Goal: Check status: Check status

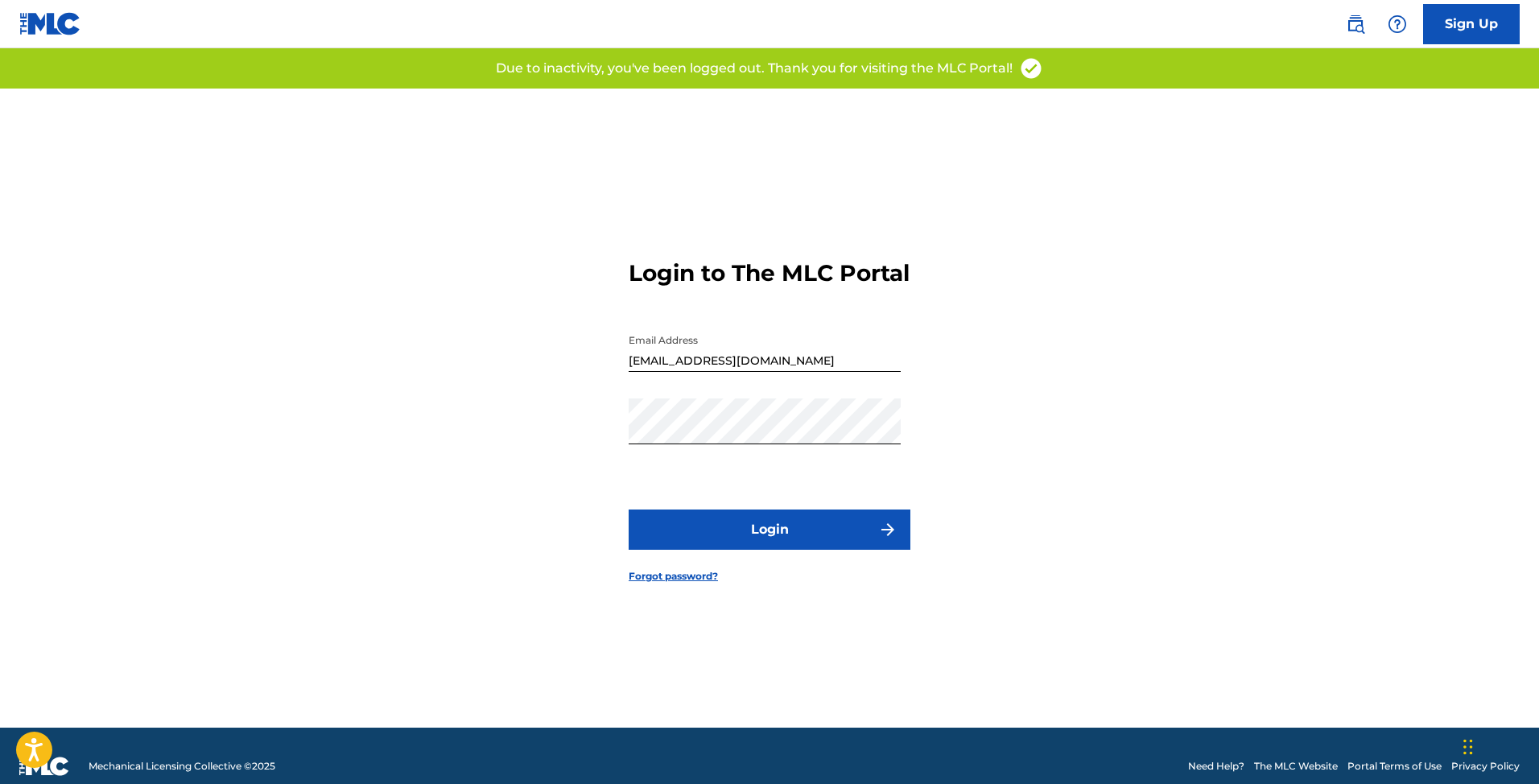
click at [777, 544] on button "Login" at bounding box center [770, 529] width 282 height 40
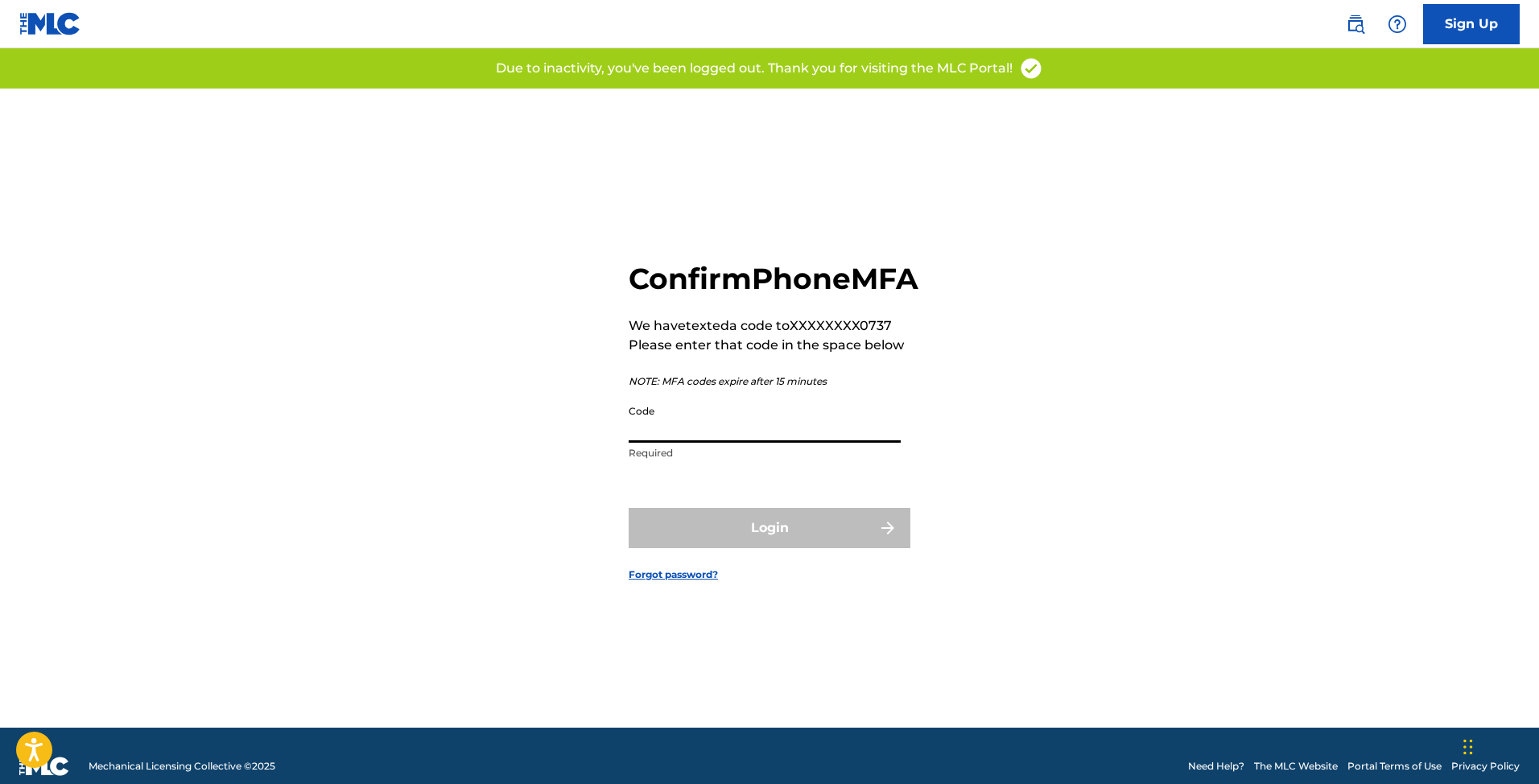
click at [677, 440] on input "Code" at bounding box center [765, 419] width 272 height 46
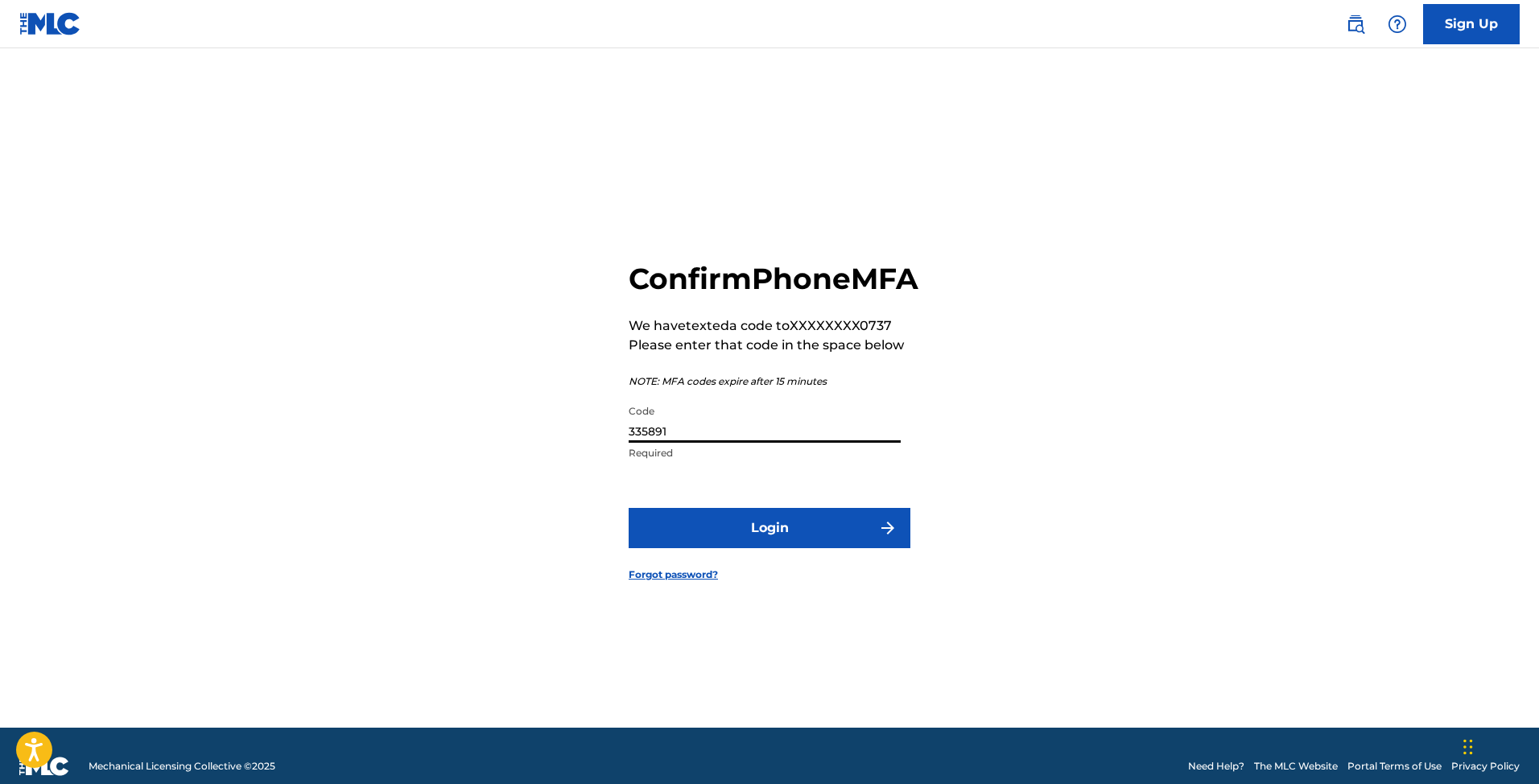
type input "335891"
click at [774, 545] on button "Login" at bounding box center [770, 527] width 282 height 40
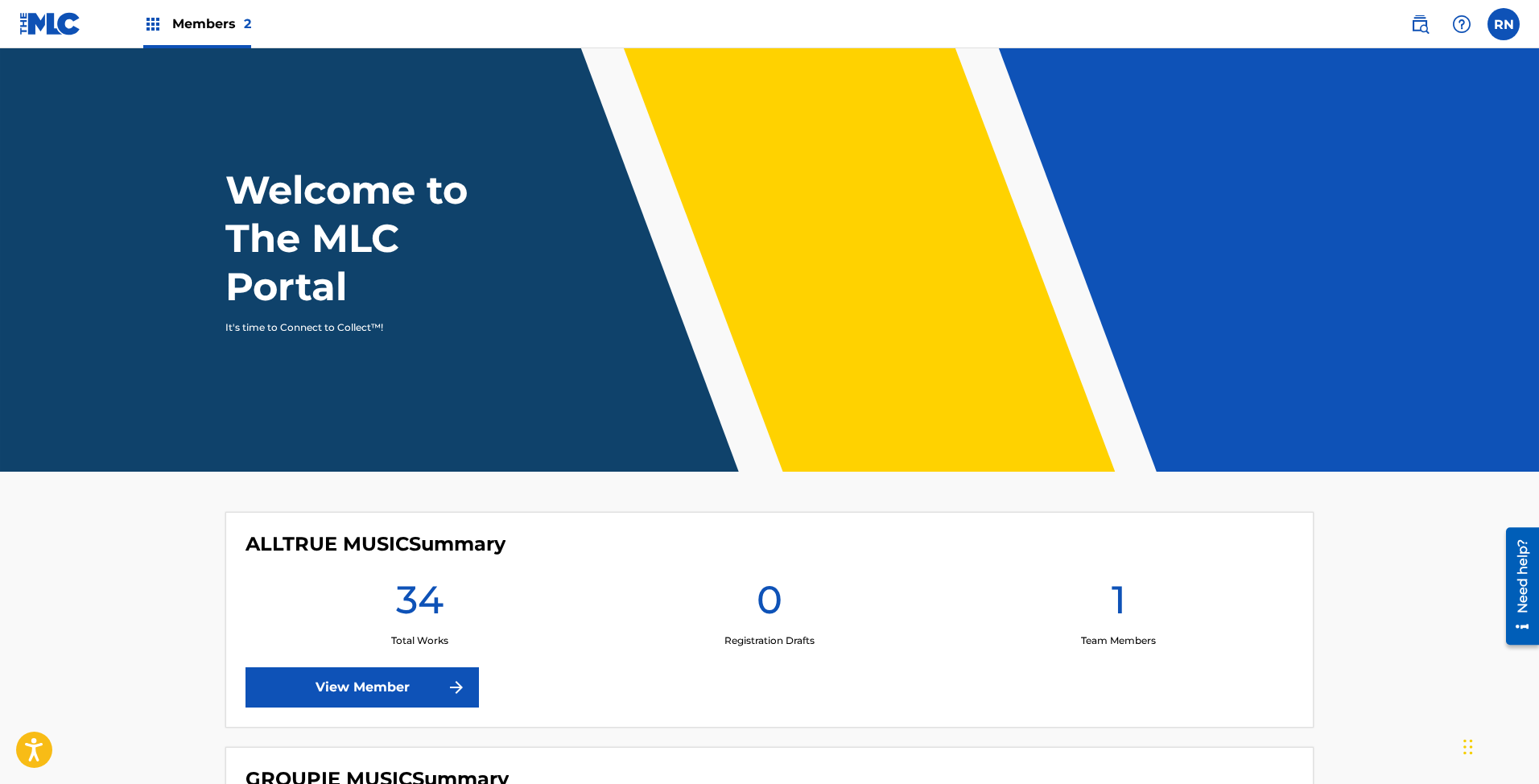
click at [208, 27] on span "Members 2" at bounding box center [211, 24] width 79 height 19
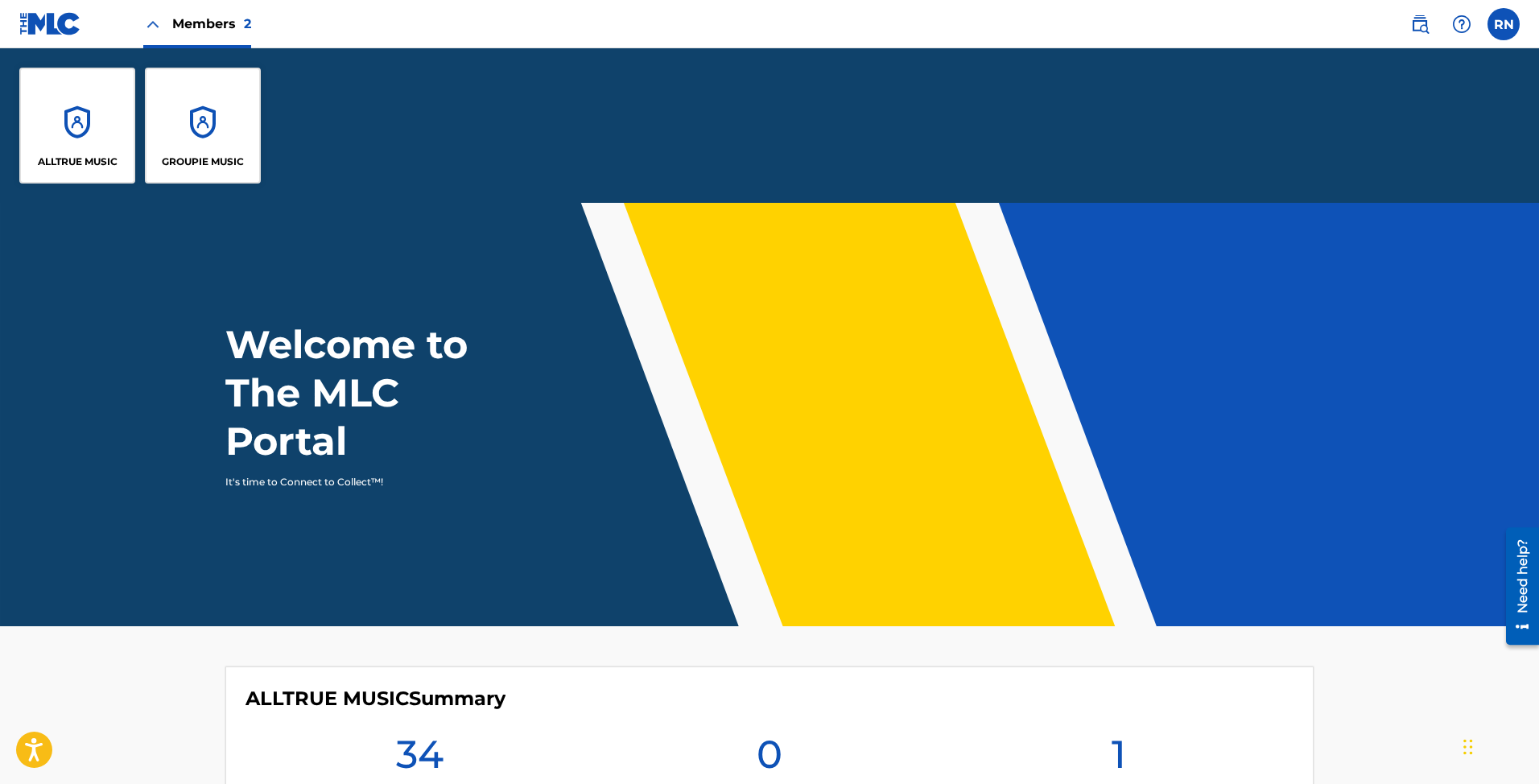
click at [196, 99] on div "GROUPIE MUSIC" at bounding box center [203, 126] width 116 height 116
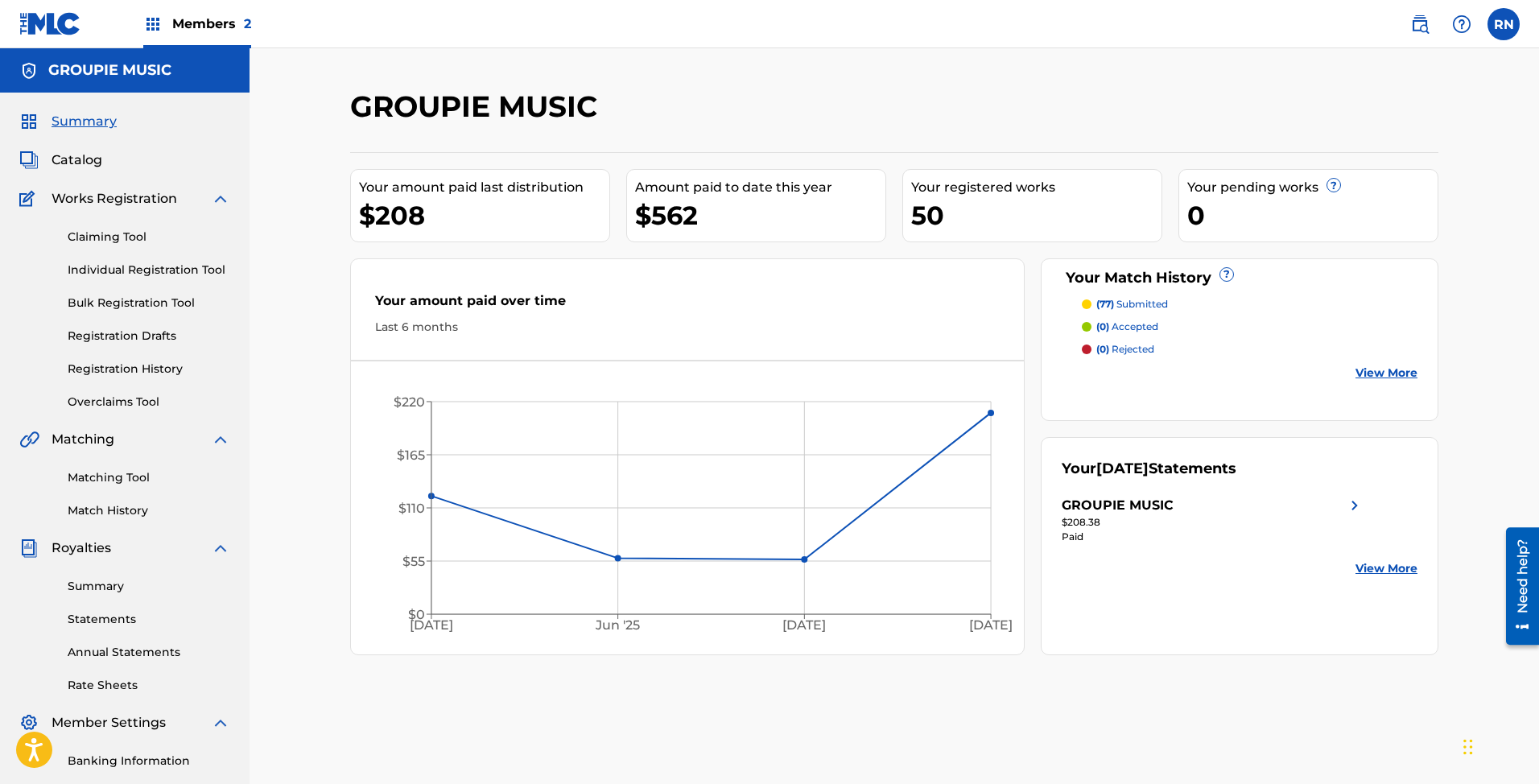
click at [80, 154] on span "Catalog" at bounding box center [77, 160] width 51 height 20
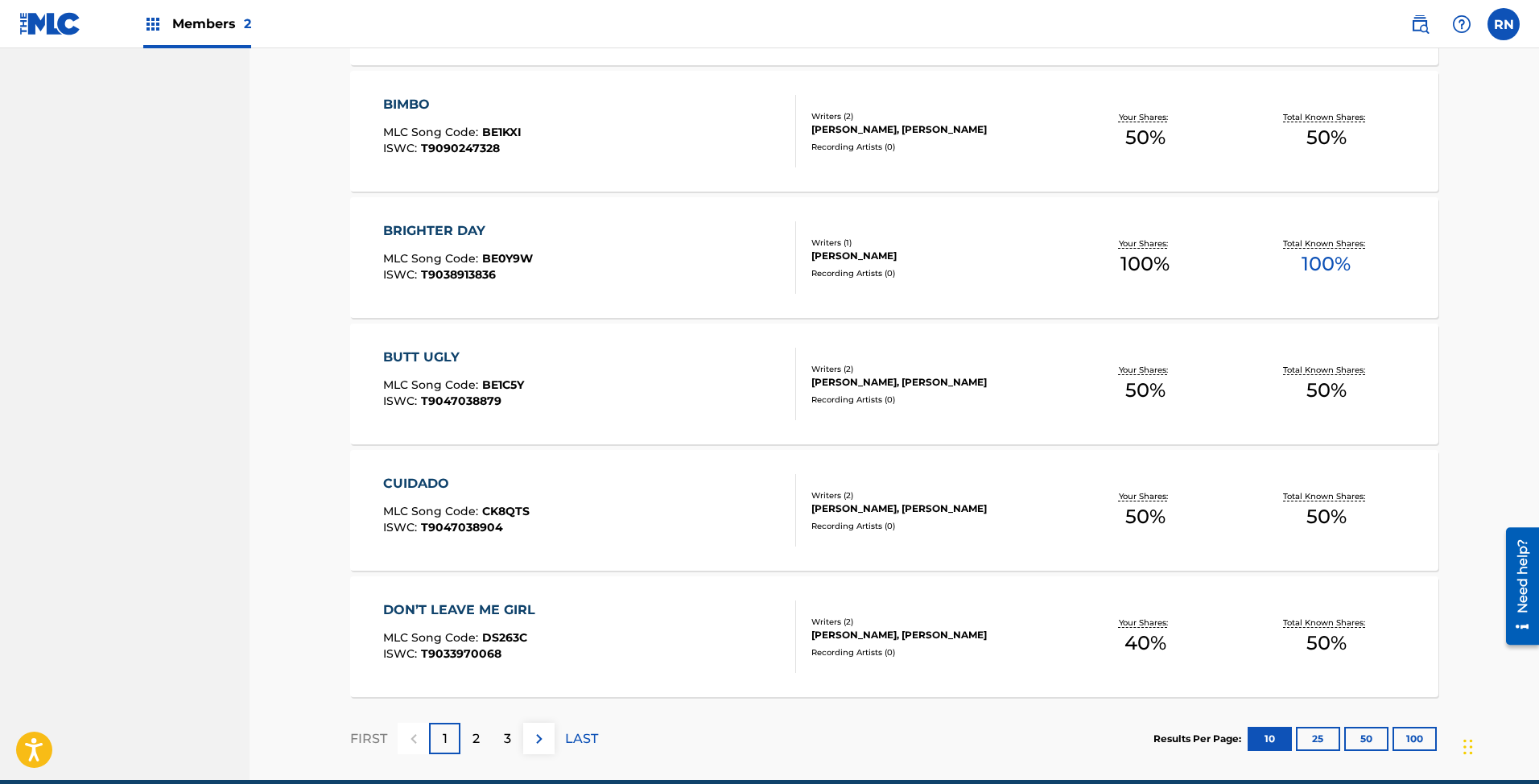
scroll to position [1058, 0]
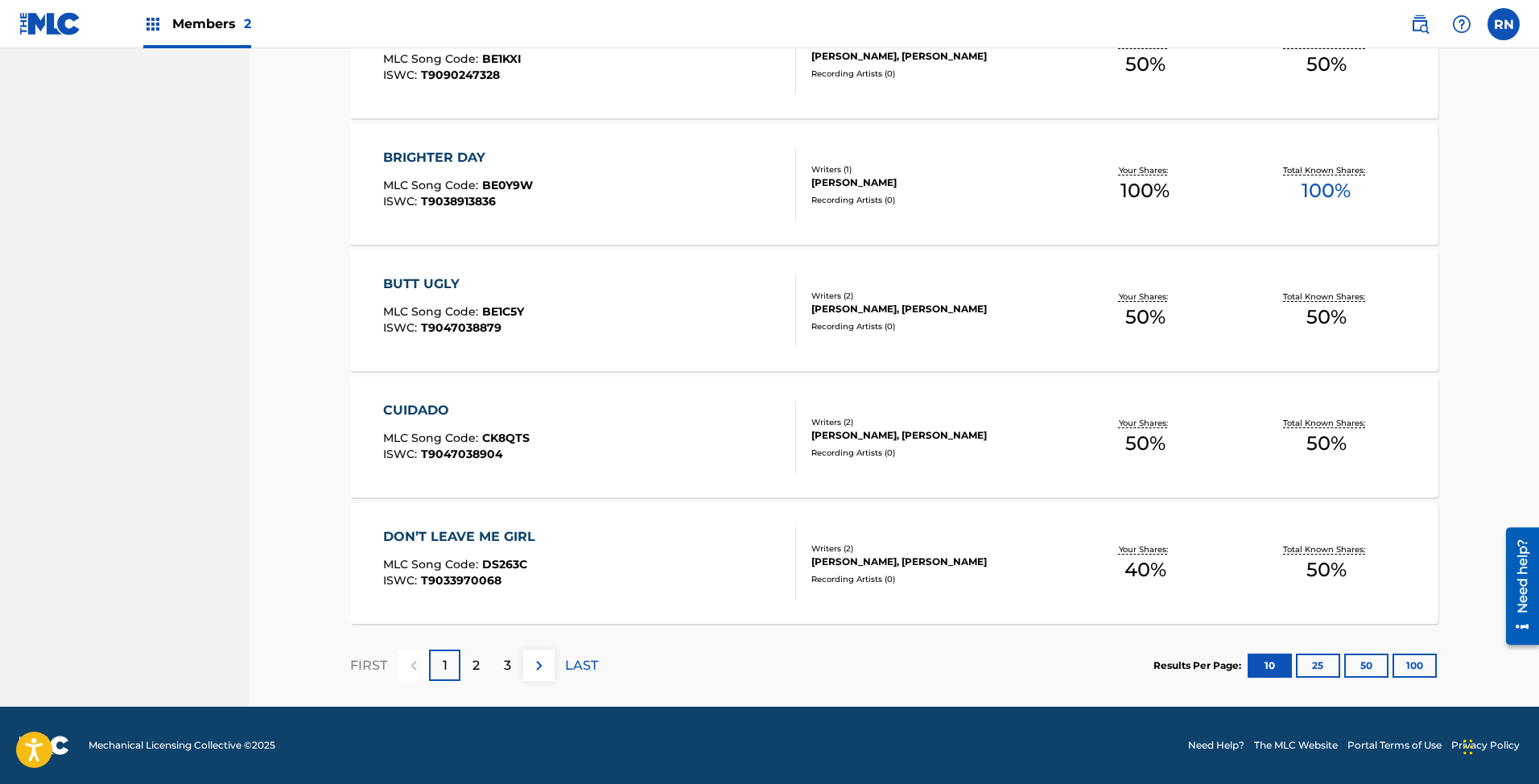
click at [475, 664] on p "2" at bounding box center [476, 665] width 8 height 20
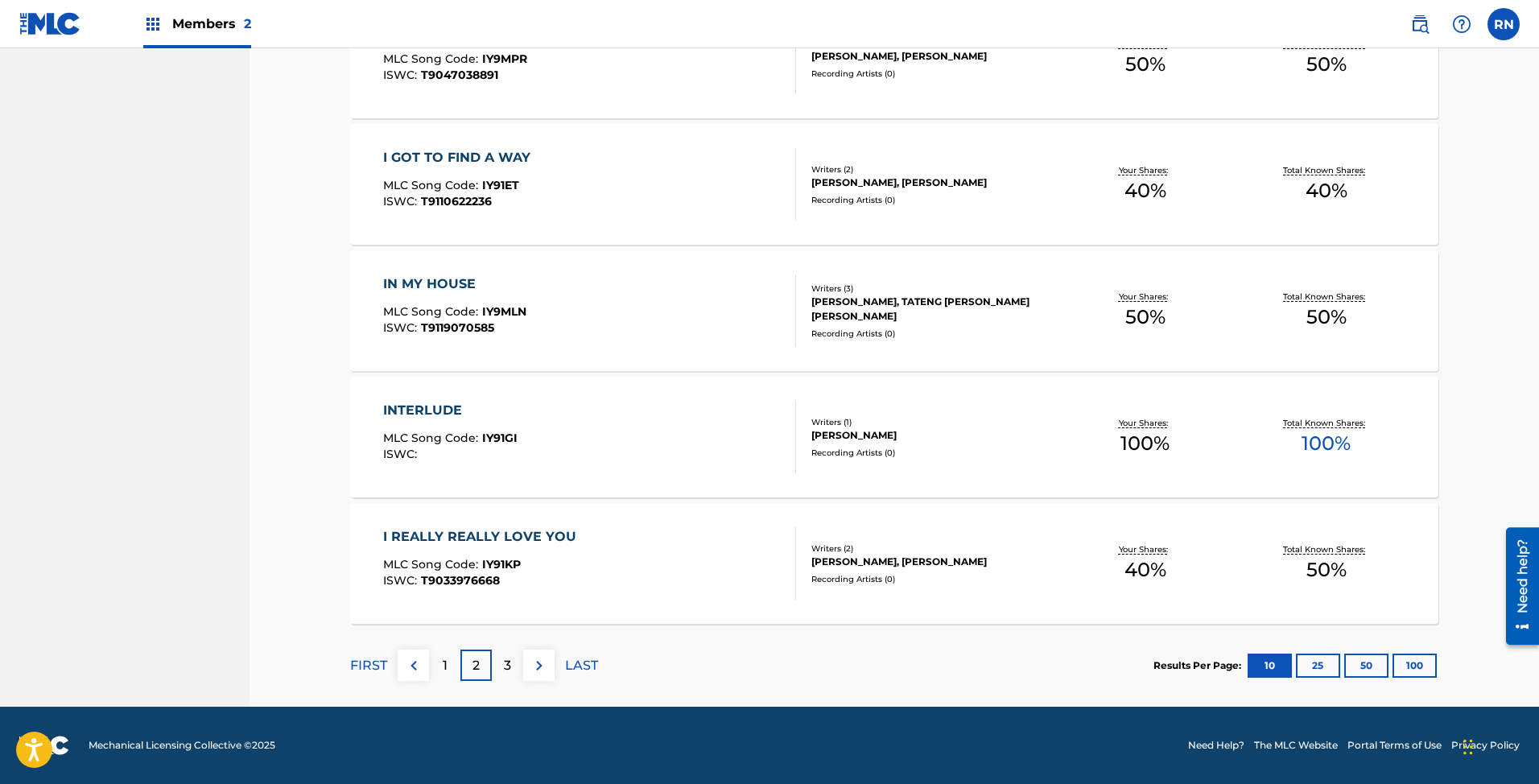
click at [509, 658] on p "3" at bounding box center [508, 665] width 8 height 20
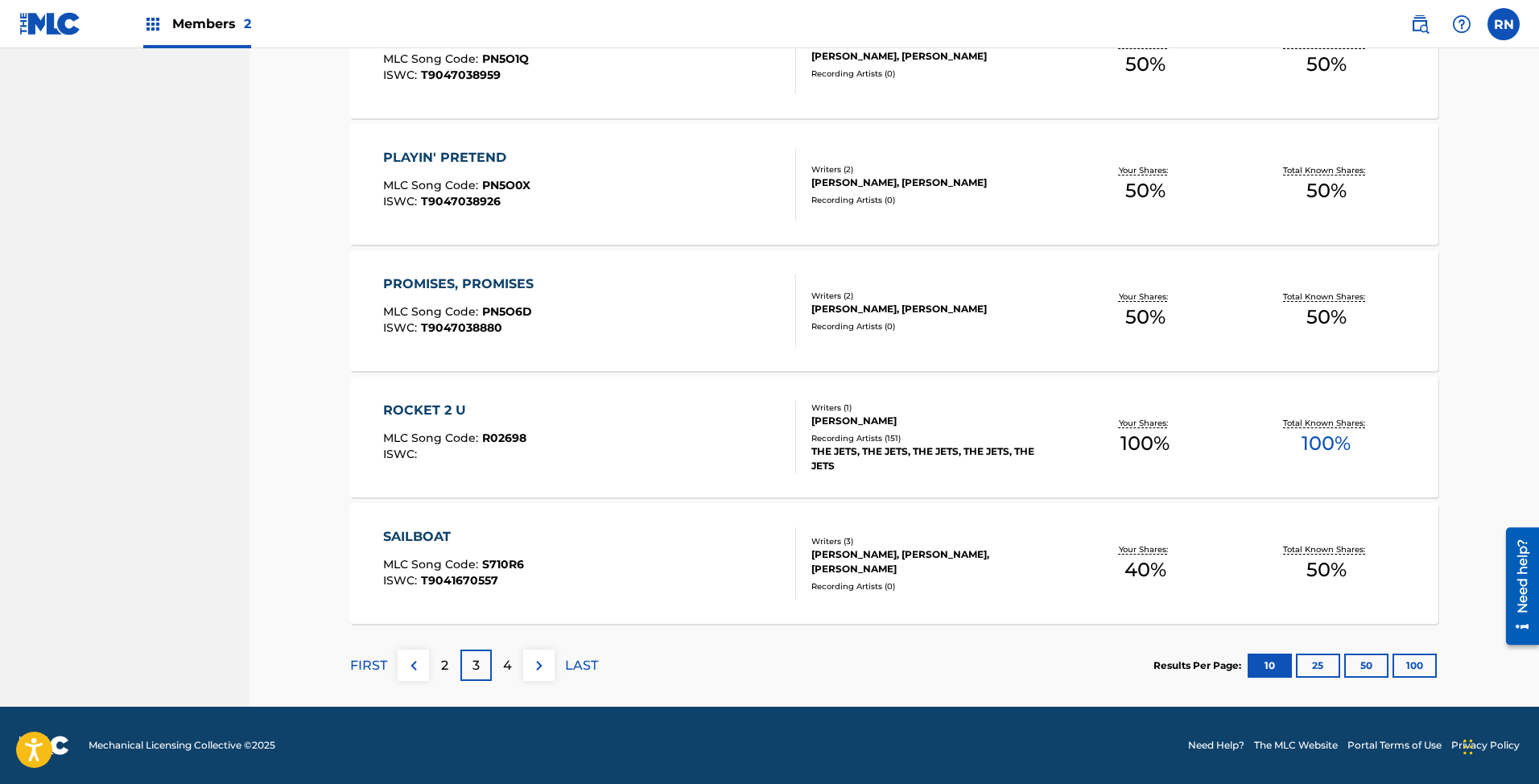
click at [508, 669] on p "4" at bounding box center [508, 665] width 8 height 20
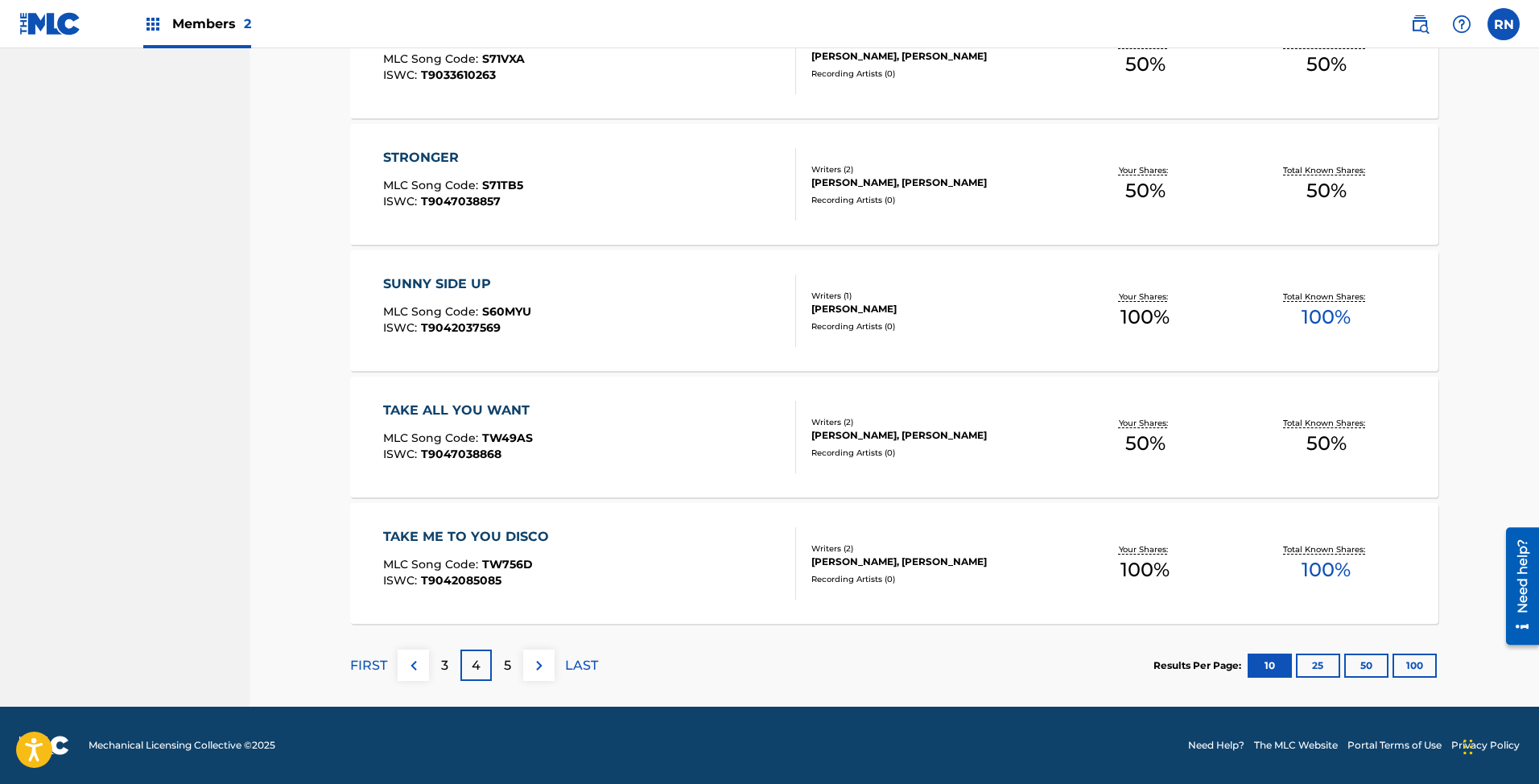
click at [365, 666] on p "FIRST" at bounding box center [368, 665] width 37 height 20
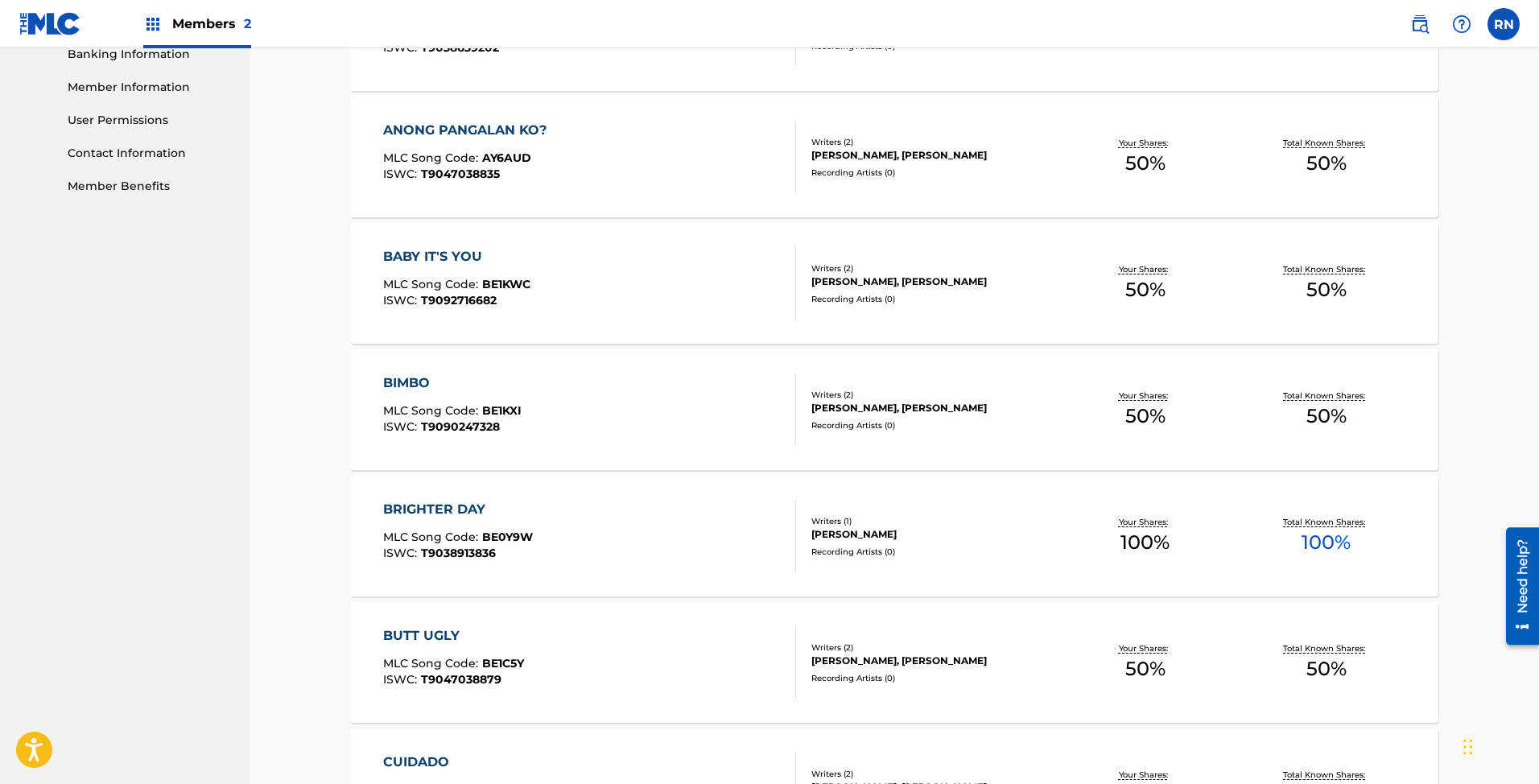
scroll to position [0, 0]
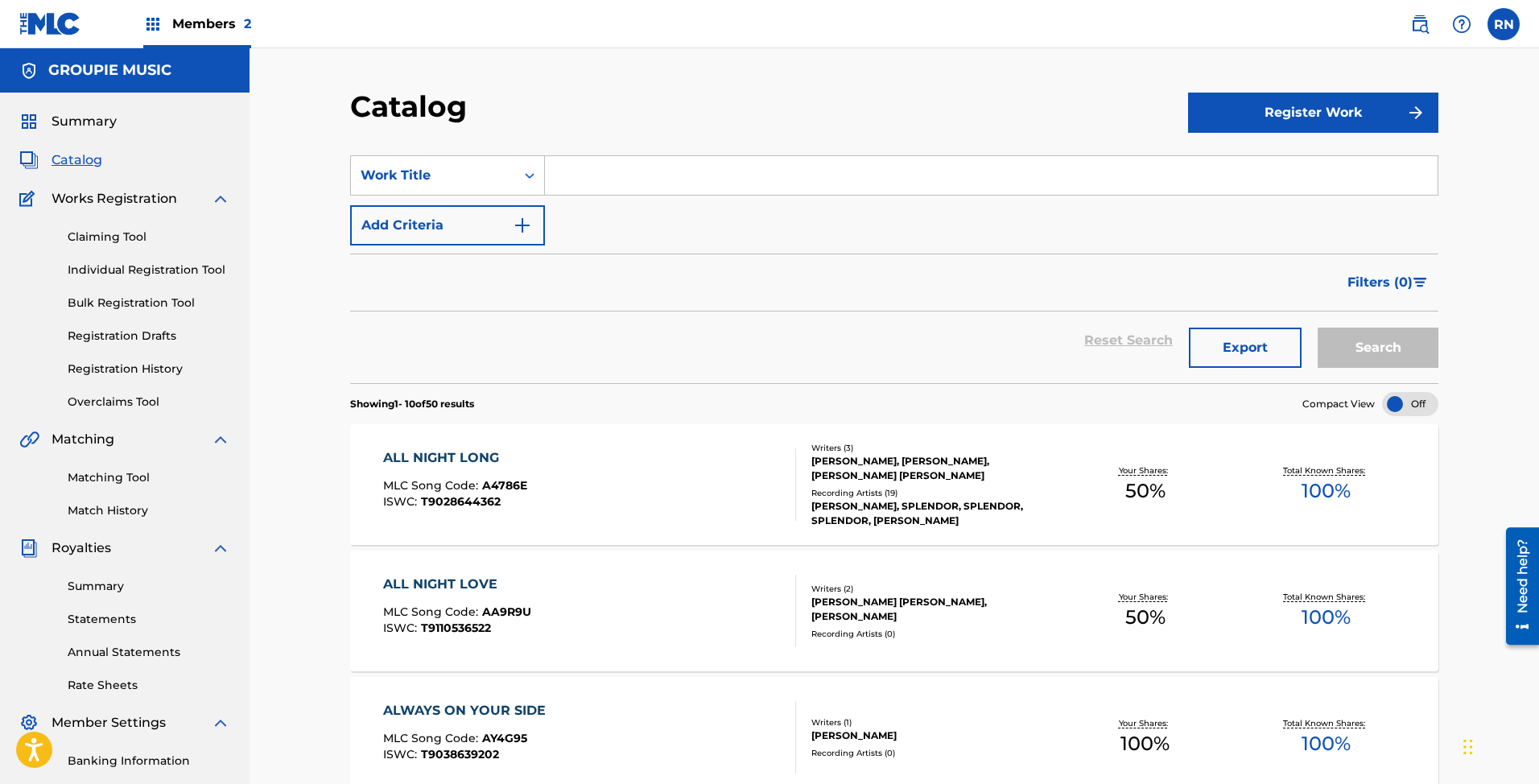
click at [96, 371] on link "Registration History" at bounding box center [149, 369] width 163 height 17
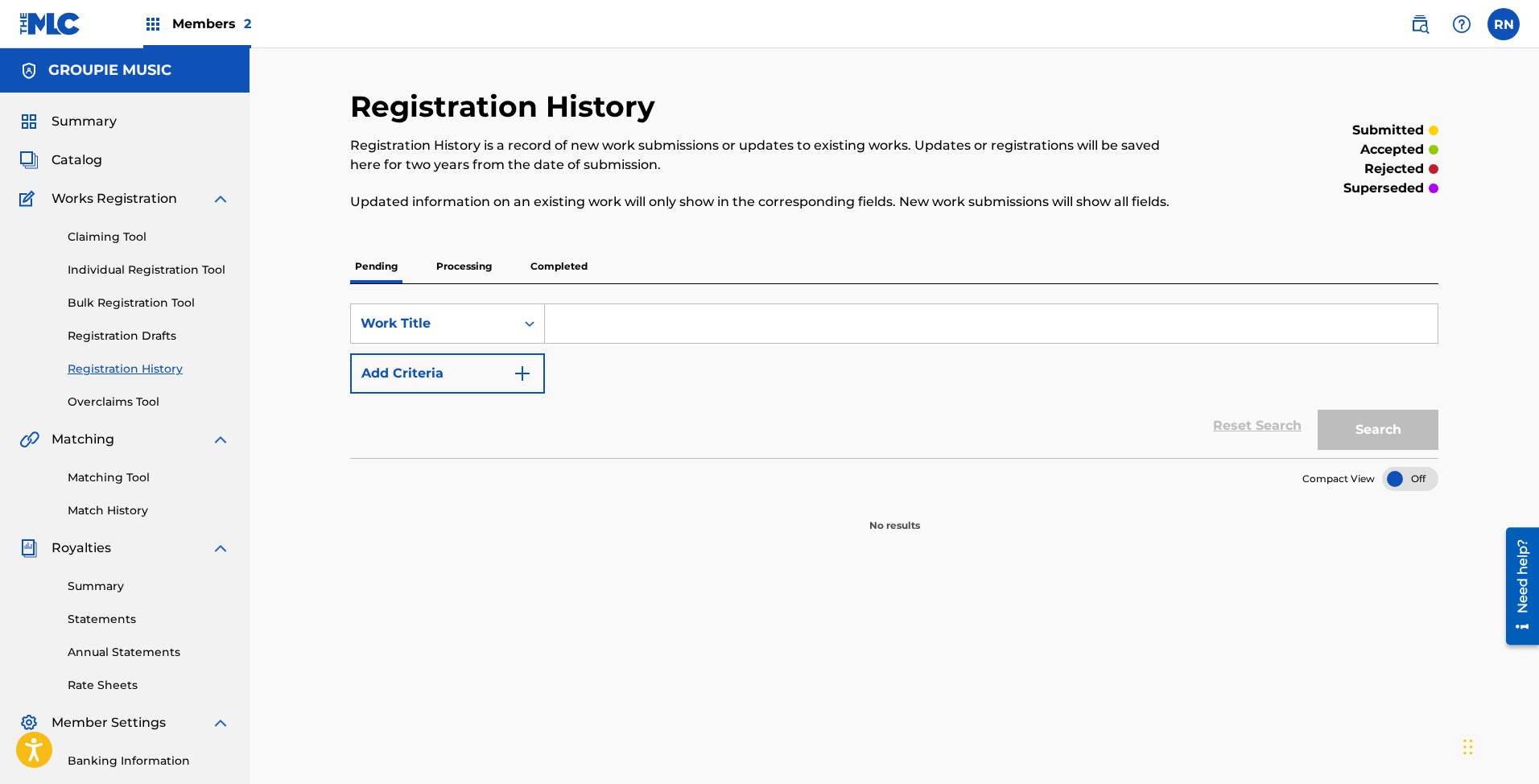
click at [469, 272] on p "Processing" at bounding box center [463, 266] width 65 height 34
click at [548, 266] on p "Completed" at bounding box center [559, 266] width 67 height 34
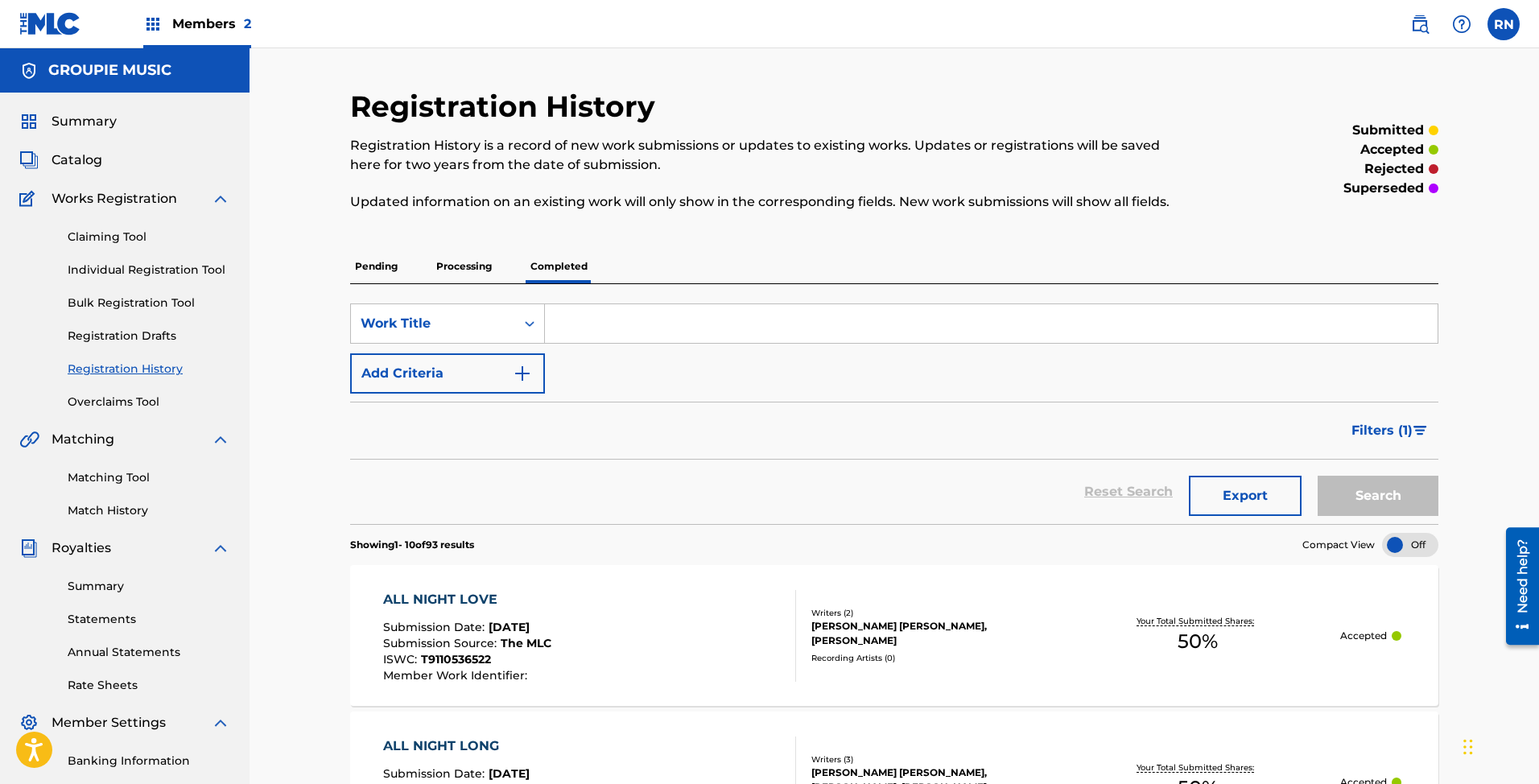
click at [201, 20] on span "Members 2" at bounding box center [211, 24] width 79 height 19
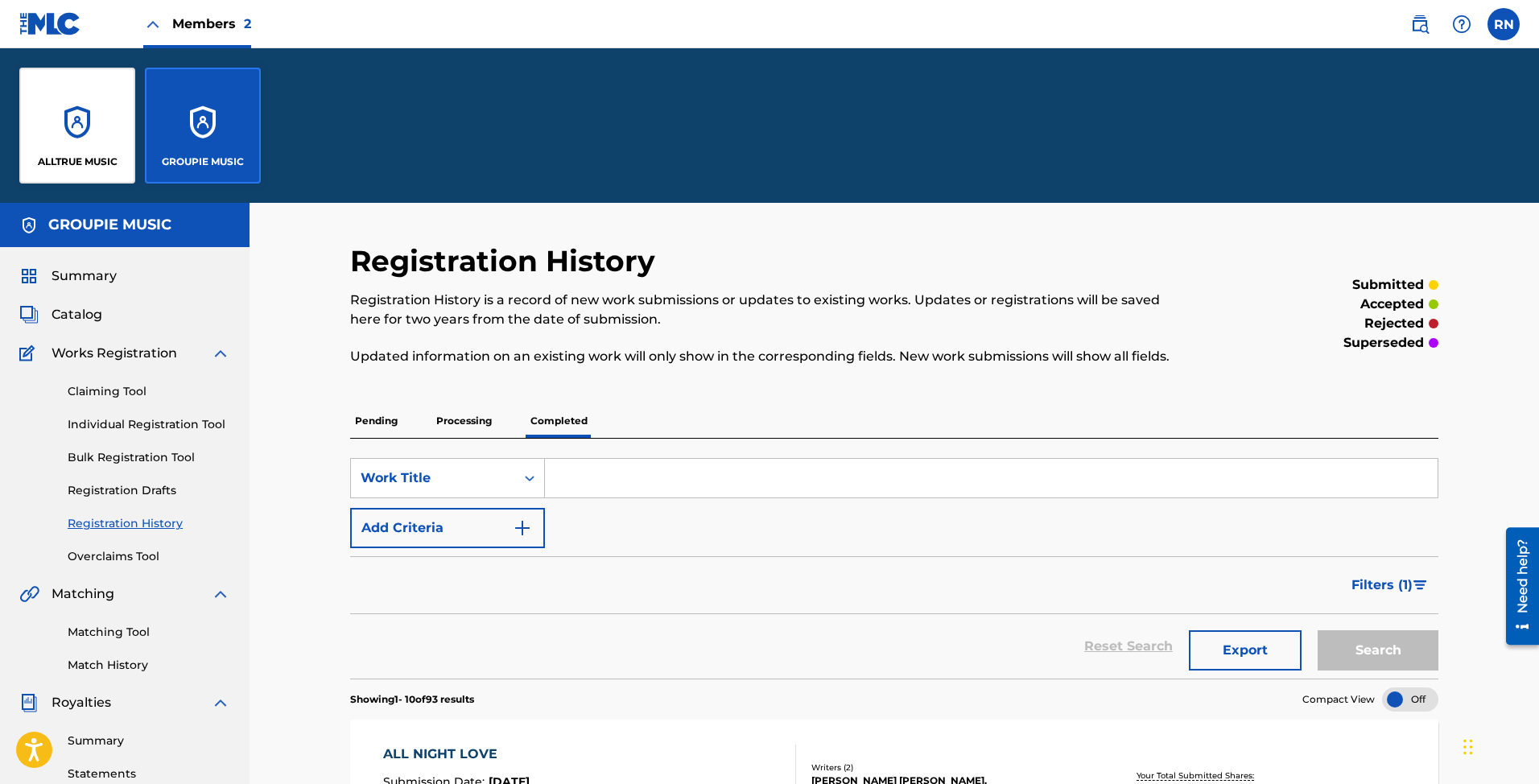
click at [99, 119] on div "ALLTRUE MUSIC" at bounding box center [77, 126] width 116 height 116
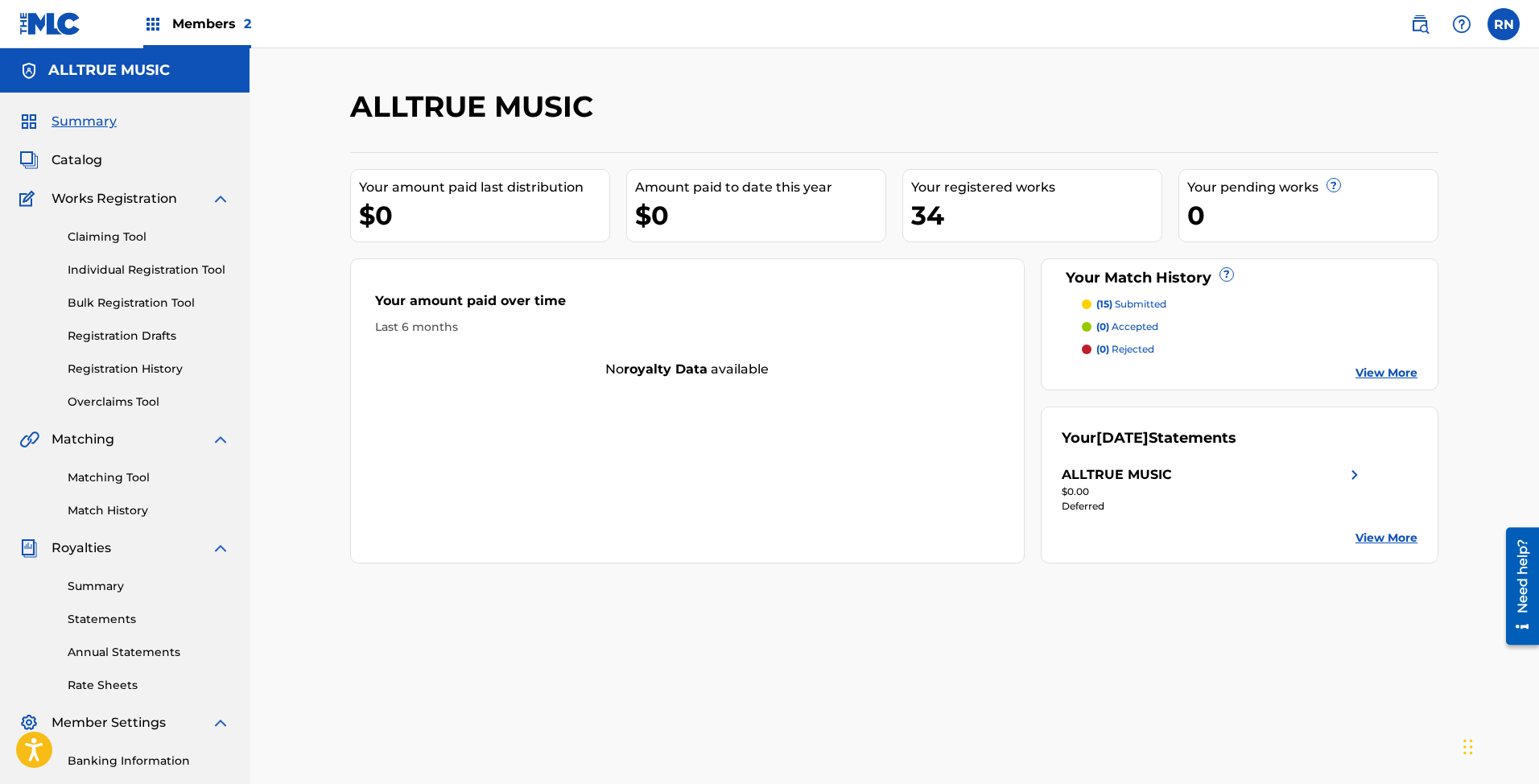
click at [84, 161] on span "Catalog" at bounding box center [77, 160] width 51 height 20
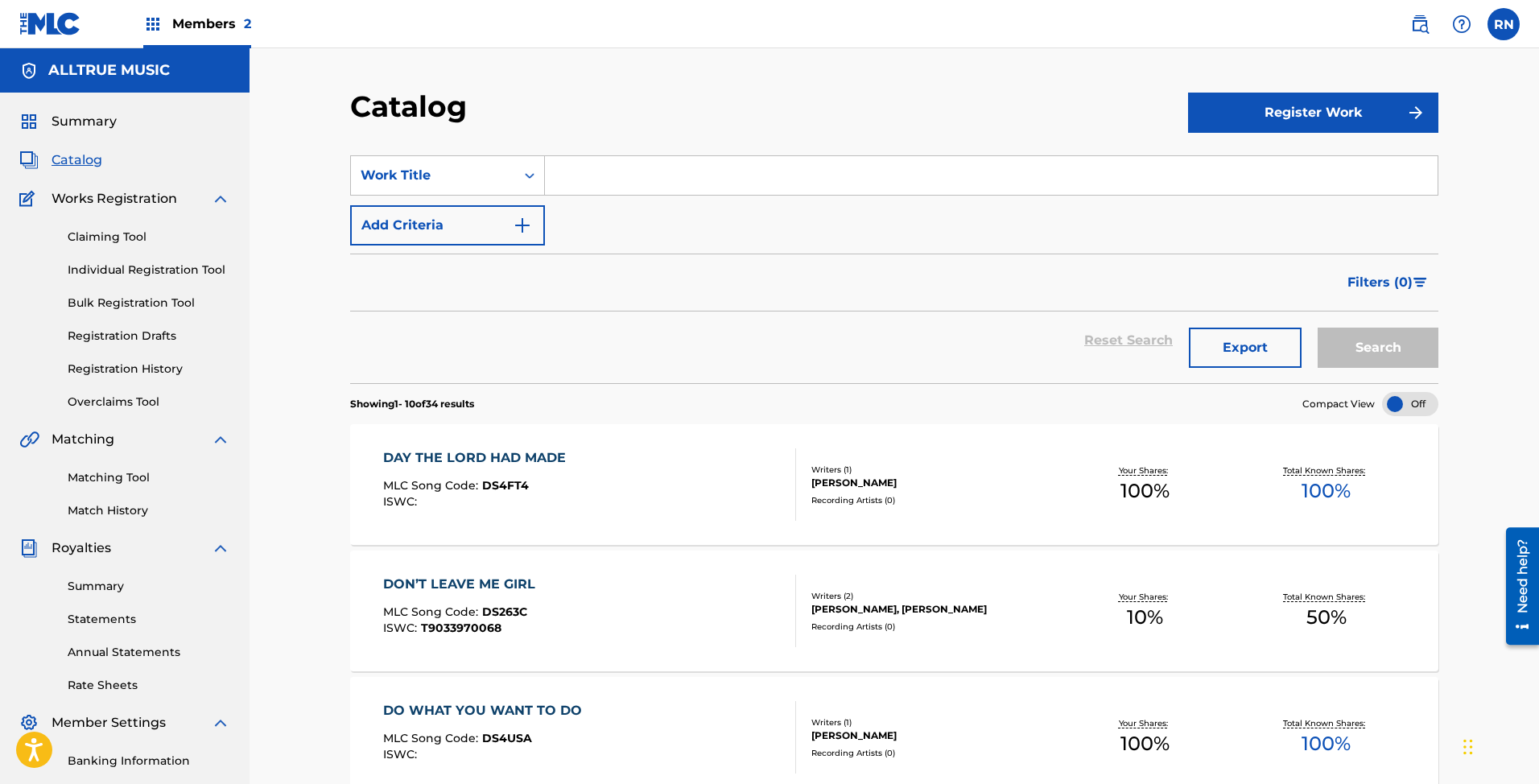
click at [63, 24] on img at bounding box center [50, 23] width 62 height 23
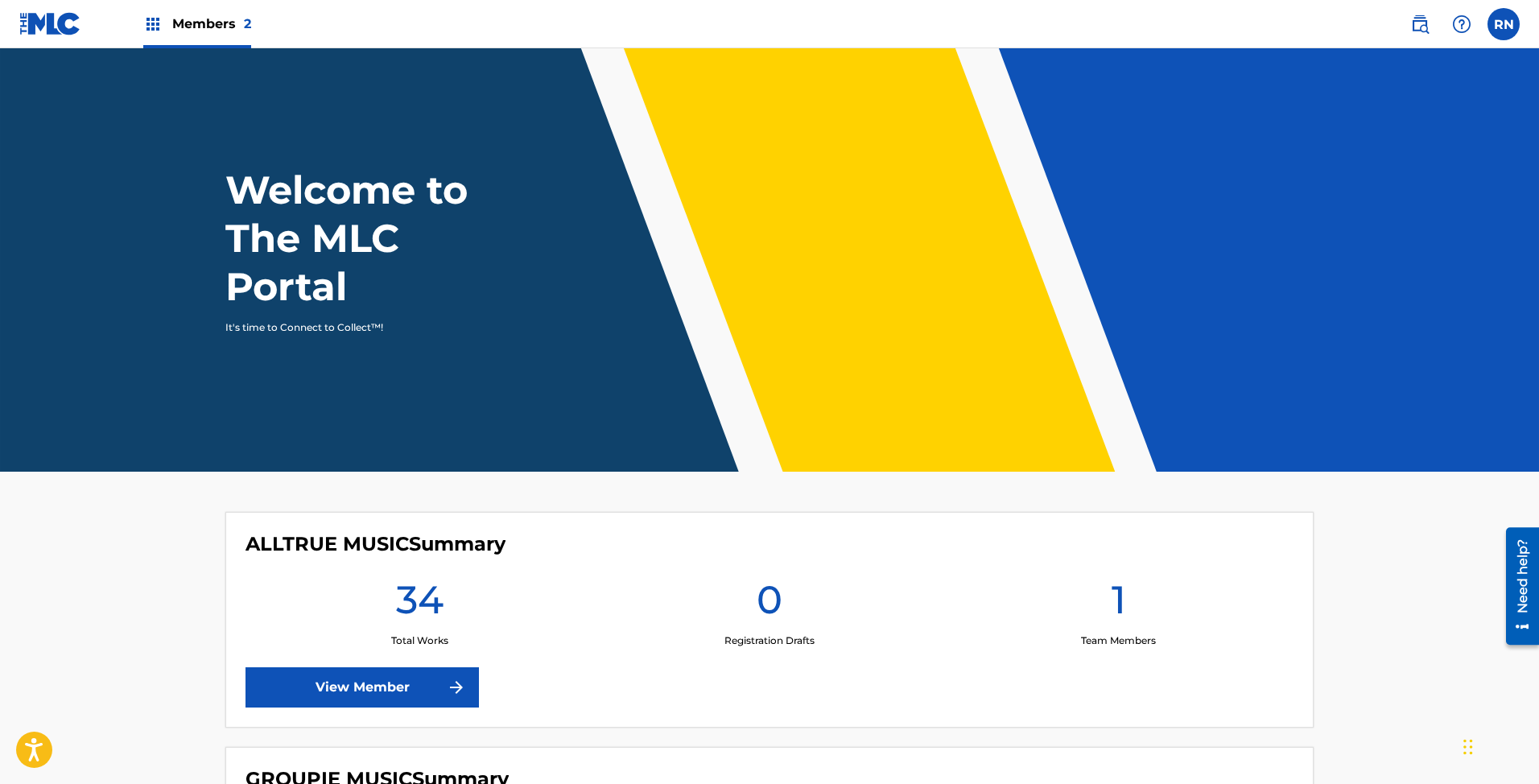
click at [200, 21] on span "Members 2" at bounding box center [211, 24] width 79 height 19
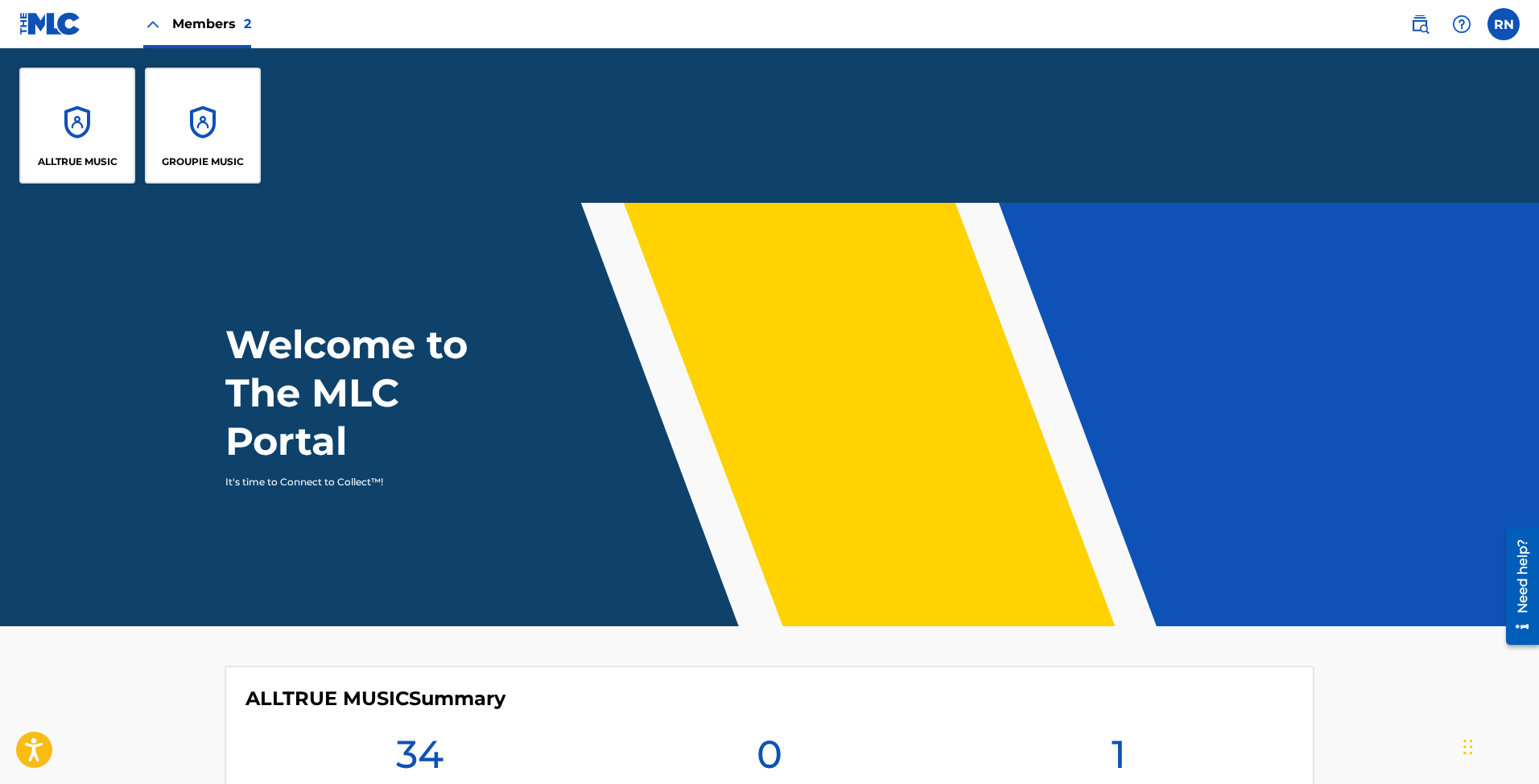
click at [215, 149] on div "GROUPIE MUSIC" at bounding box center [203, 126] width 116 height 116
